Goal: Task Accomplishment & Management: Use online tool/utility

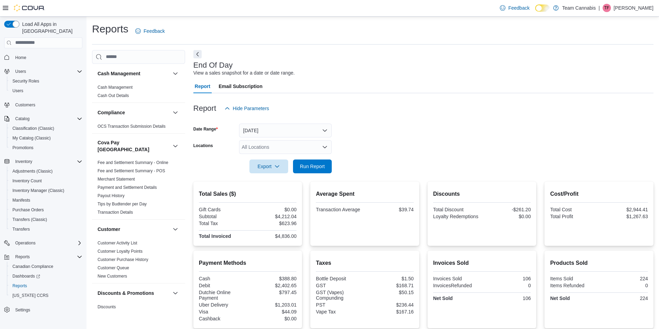
scroll to position [69, 0]
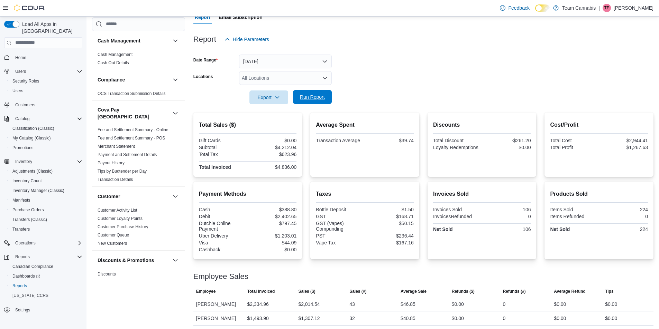
click at [300, 91] on span "Run Report" at bounding box center [312, 97] width 30 height 14
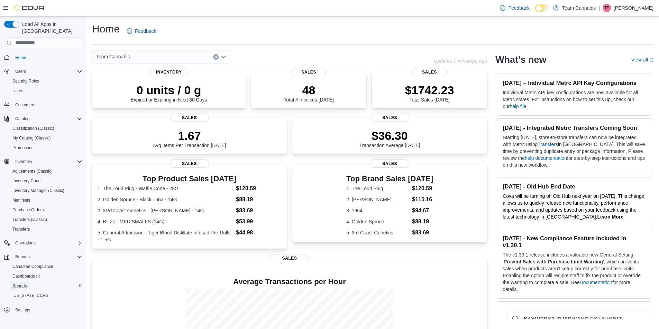
click at [23, 284] on span "Reports" at bounding box center [19, 287] width 15 height 6
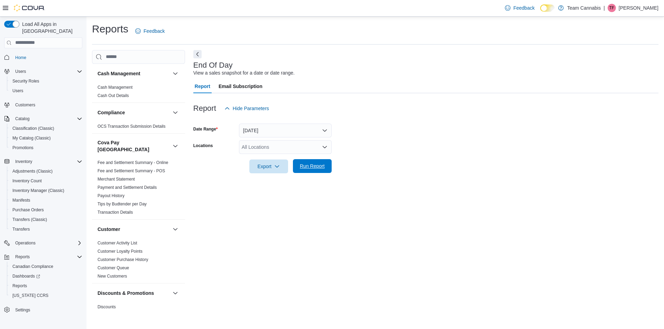
click at [307, 162] on span "Run Report" at bounding box center [312, 166] width 30 height 14
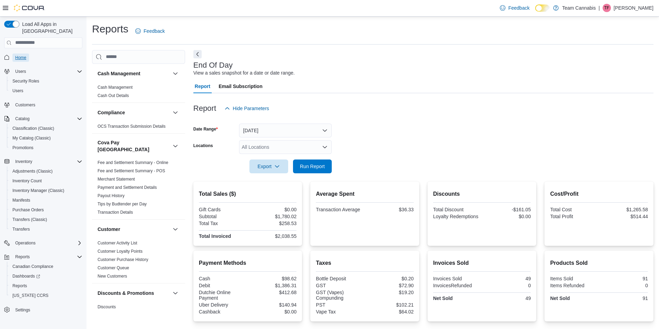
click at [21, 55] on span "Home" at bounding box center [20, 58] width 11 height 6
